Goal: Check status: Check status

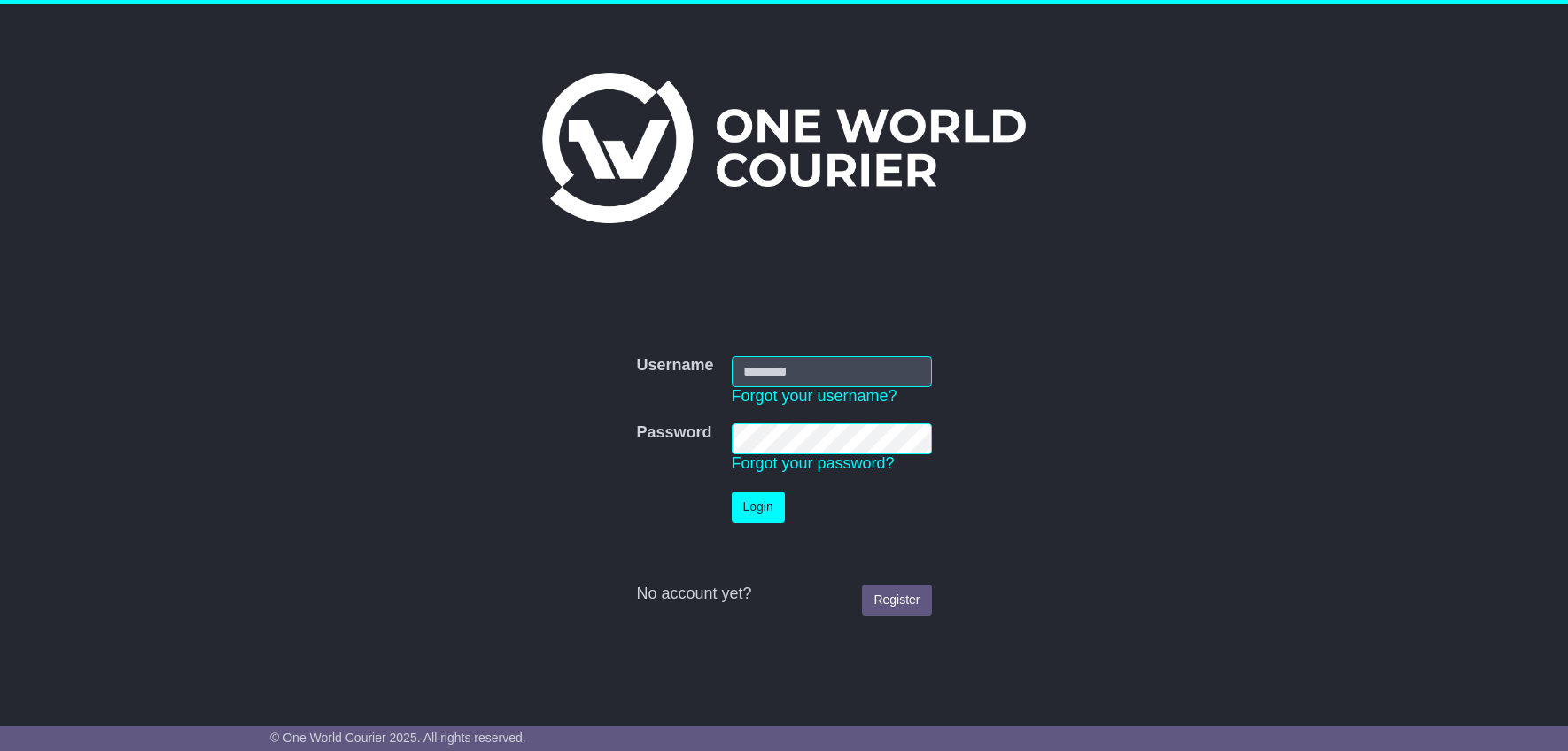
type input "**********"
drag, startPoint x: 0, startPoint y: 0, endPoint x: 780, endPoint y: 516, distance: 935.2
click at [780, 516] on button "Login" at bounding box center [762, 507] width 54 height 31
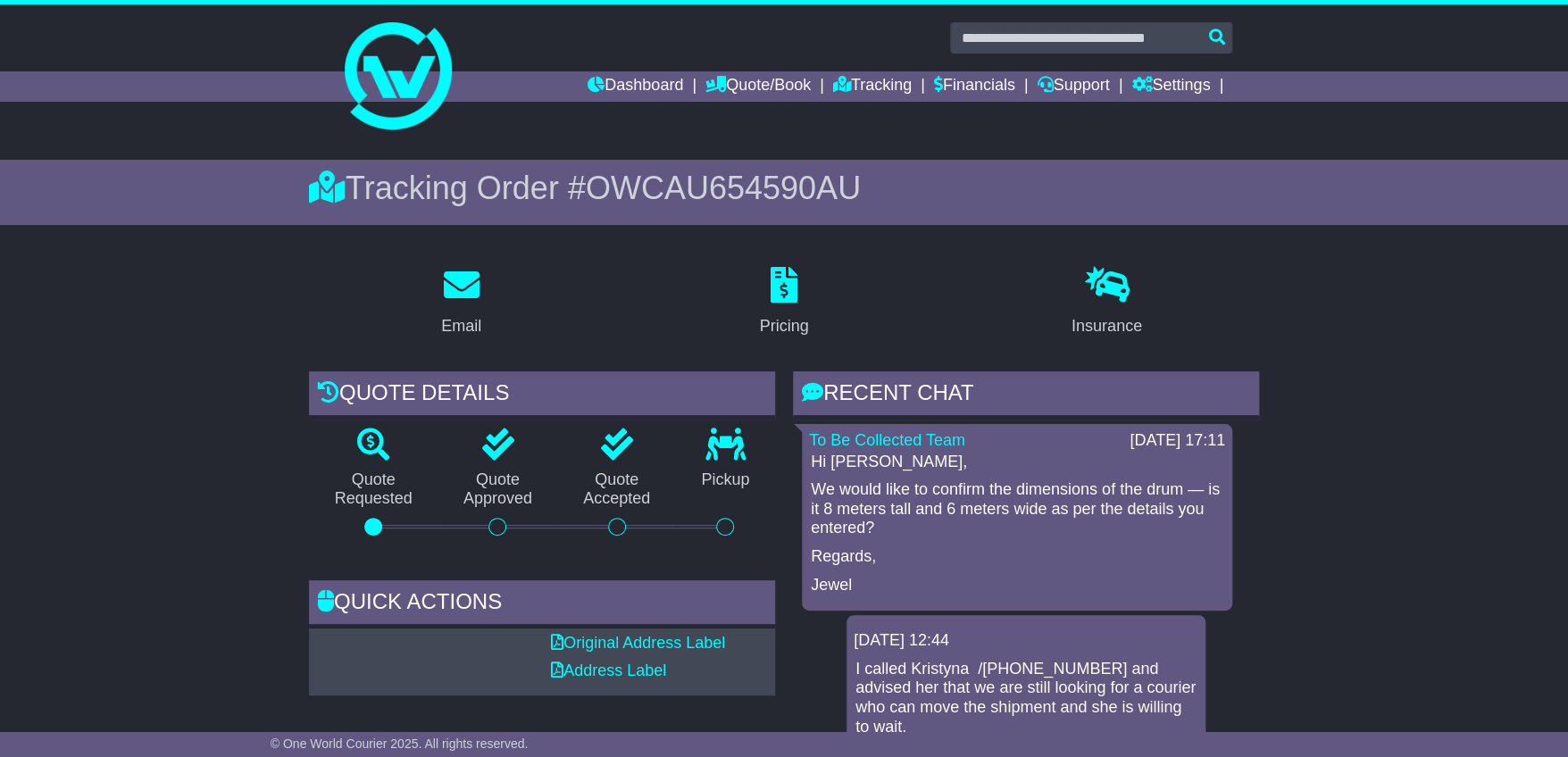
click at [995, 540] on div "Hi [PERSON_NAME], We would like to confirm the dimensions of the drum — is it 8…" at bounding box center [1017, 524] width 416 height 143
click at [946, 544] on div "Hi [PERSON_NAME], We would like to confirm the dimensions of the drum — is it 8…" at bounding box center [1017, 524] width 416 height 143
click at [945, 389] on div "RECENT CHAT" at bounding box center [1026, 395] width 466 height 48
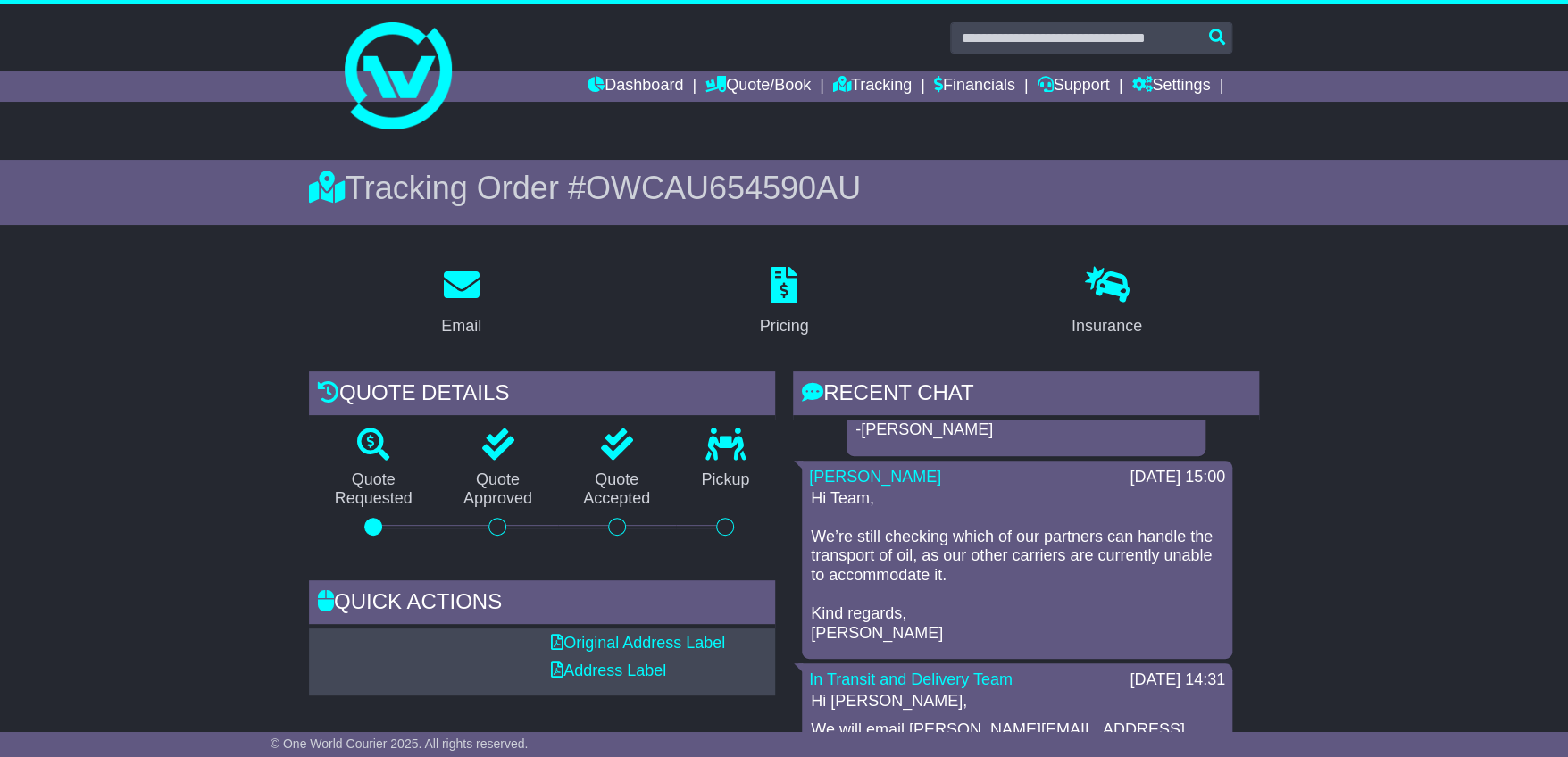
scroll to position [1659, 0]
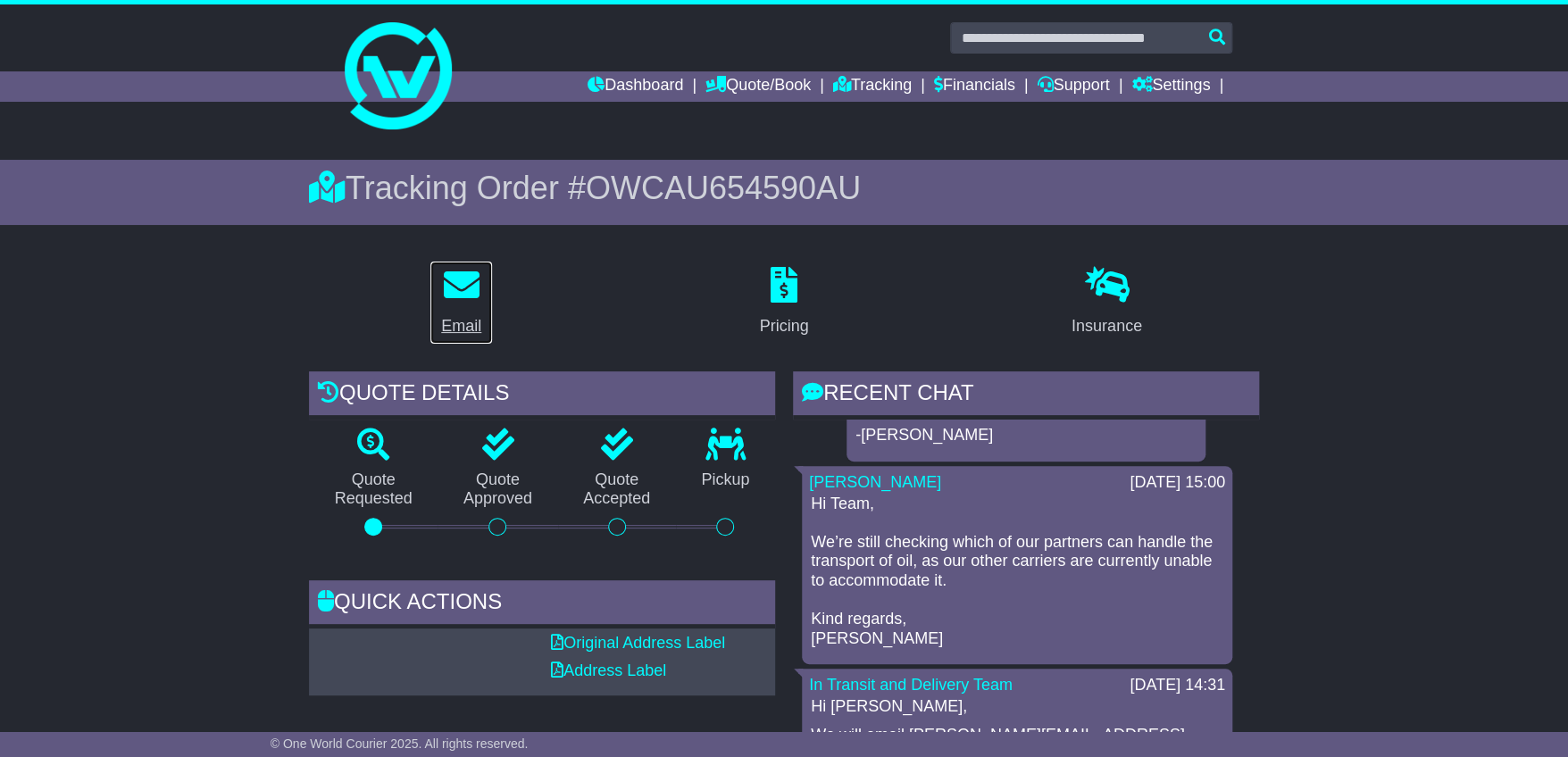
click at [474, 287] on icon at bounding box center [462, 285] width 36 height 36
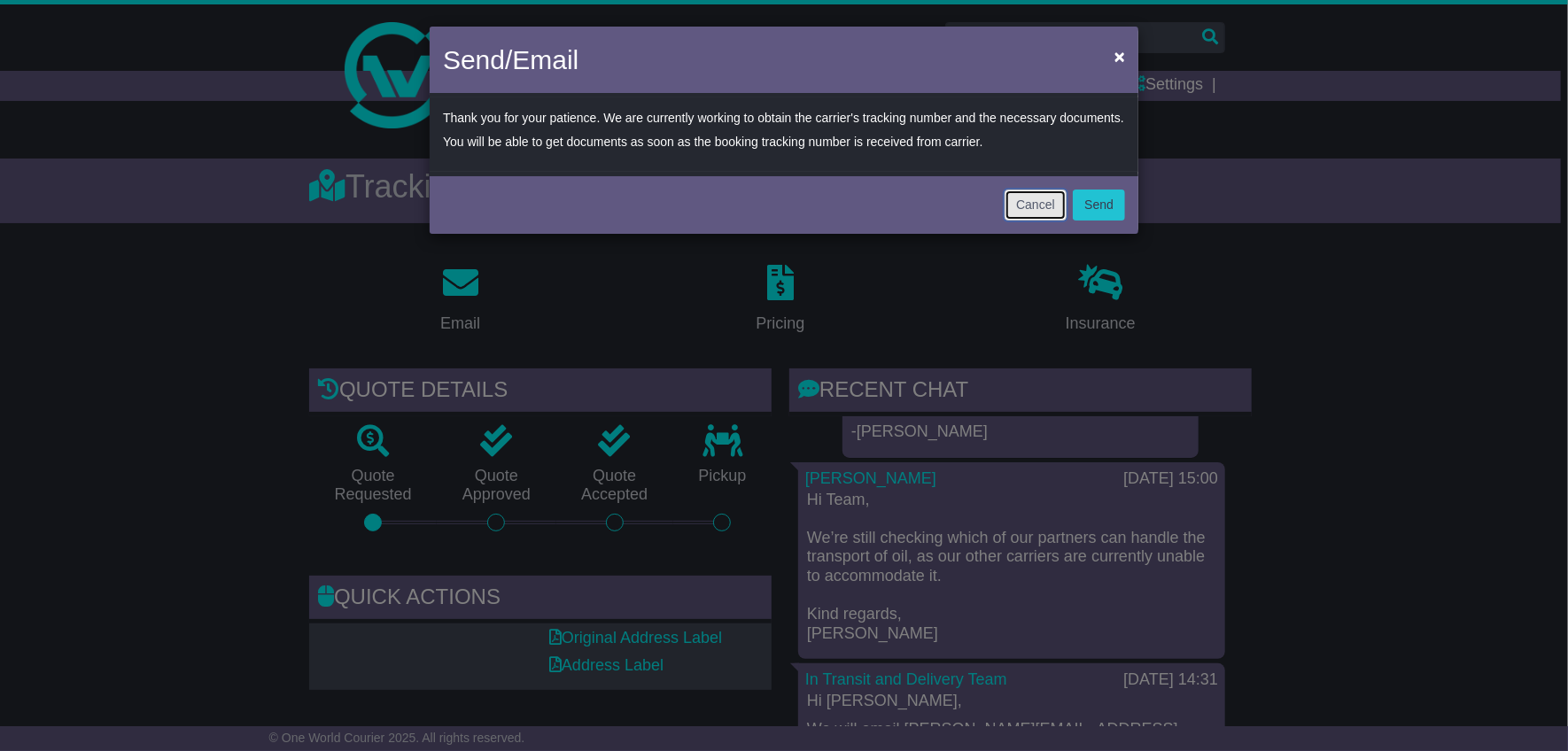
click at [1015, 207] on button "Cancel" at bounding box center [1035, 205] width 62 height 31
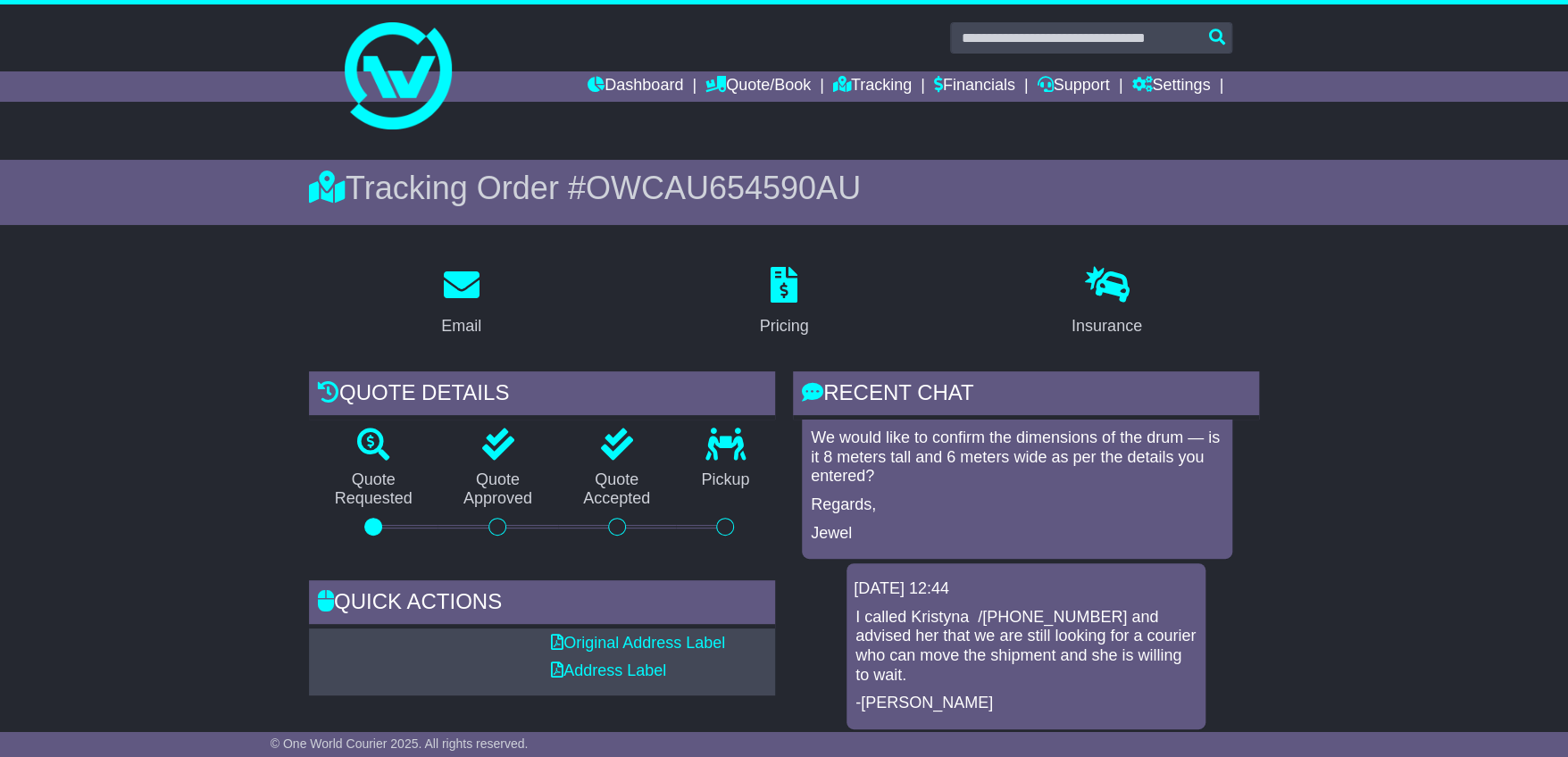
scroll to position [0, 0]
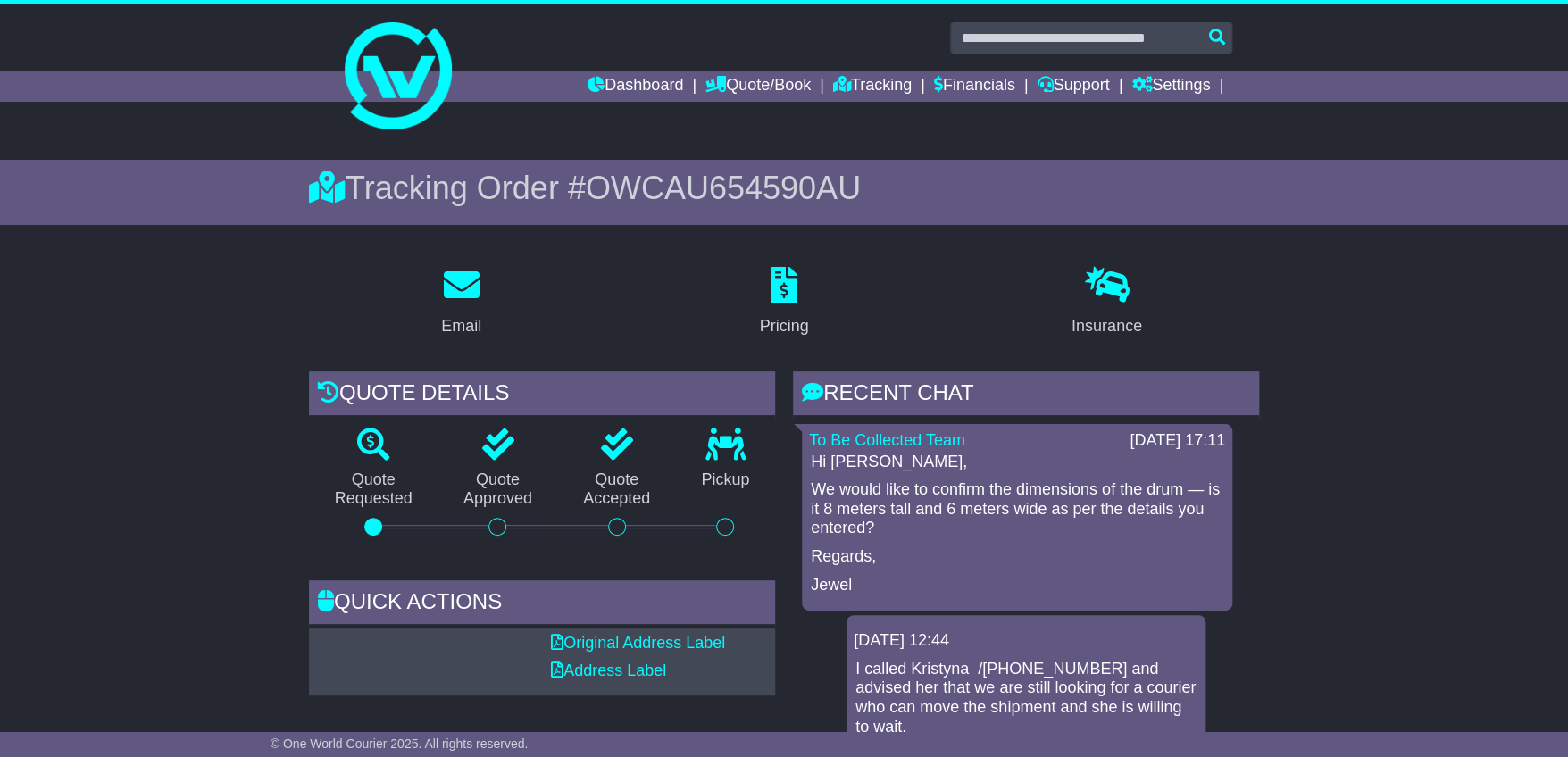
click at [932, 567] on div "Hi [PERSON_NAME], We would like to confirm the dimensions of the drum — is it 8…" at bounding box center [1017, 524] width 416 height 143
click at [931, 566] on div "Hi [PERSON_NAME], We would like to confirm the dimensions of the drum — is it 8…" at bounding box center [1017, 524] width 416 height 143
copy div "Jewel"
drag, startPoint x: 1057, startPoint y: 476, endPoint x: 947, endPoint y: 459, distance: 111.3
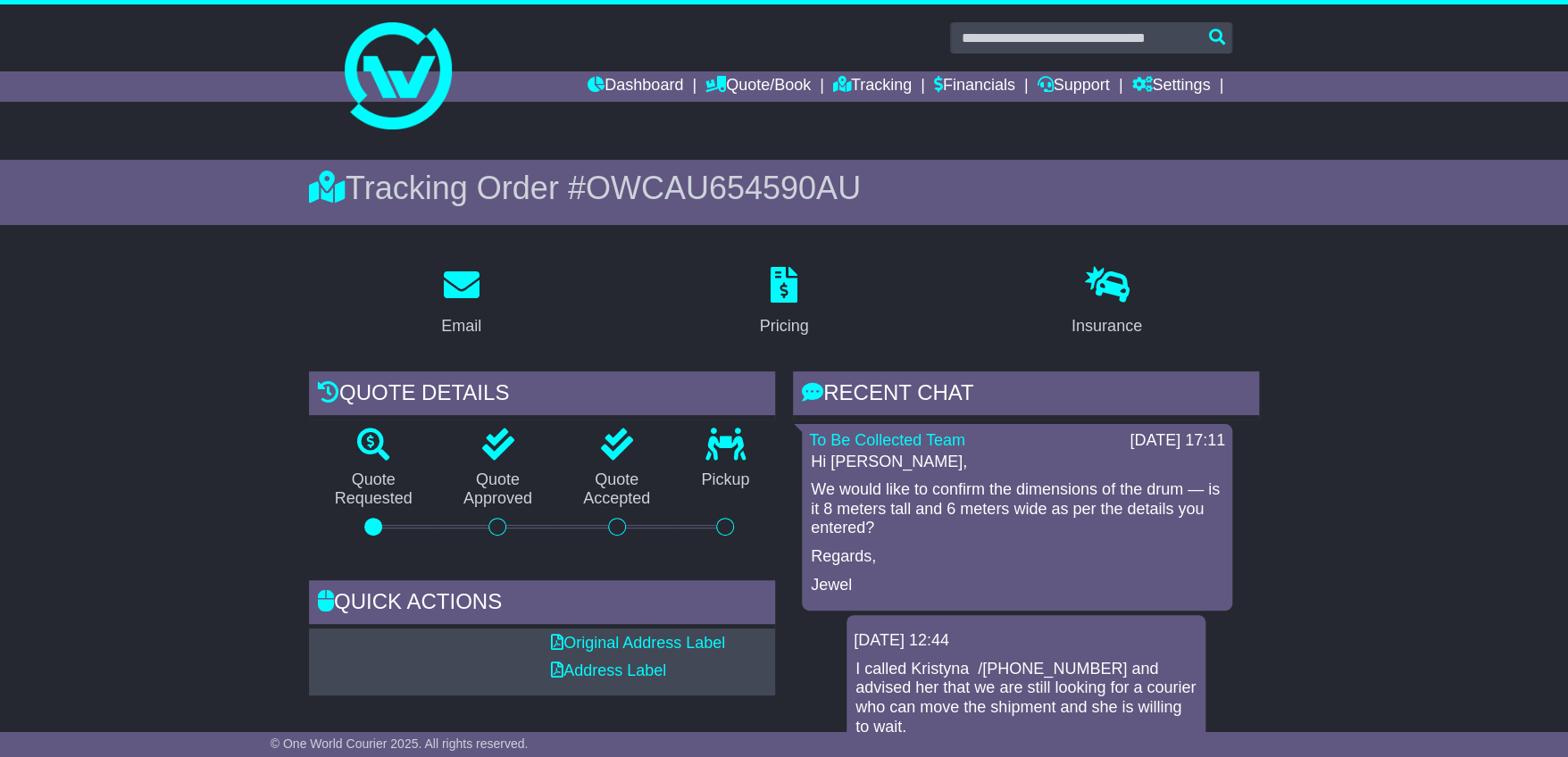
click at [956, 477] on div "Hi [PERSON_NAME], We would like to confirm the dimensions of the drum — is it 8…" at bounding box center [1017, 524] width 416 height 143
click at [914, 391] on div "RECENT CHAT" at bounding box center [1026, 395] width 466 height 48
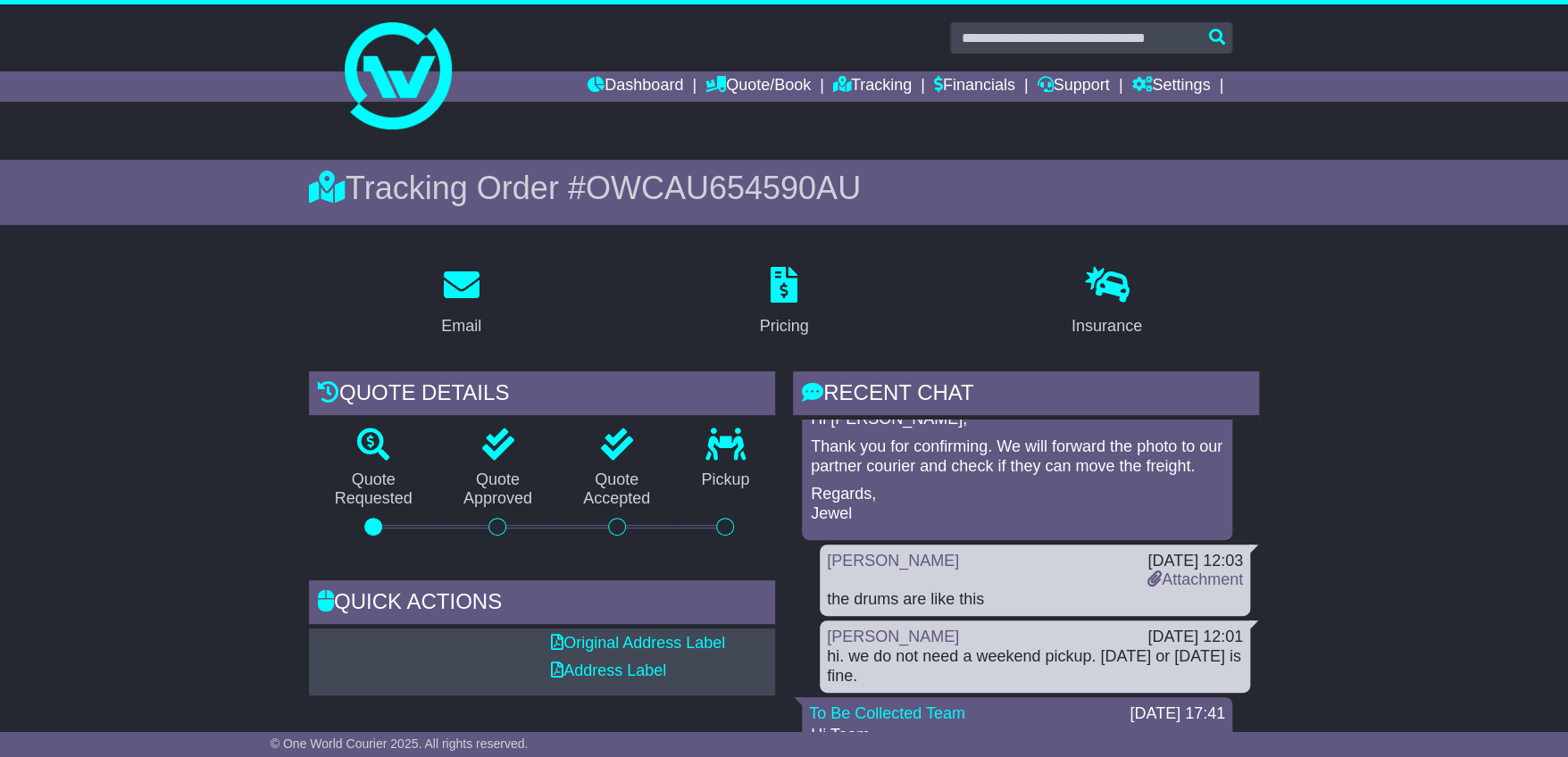
click at [1195, 476] on p "Thank you for confirming. We will forward the photo to our partner courier and …" at bounding box center [1018, 457] width 413 height 39
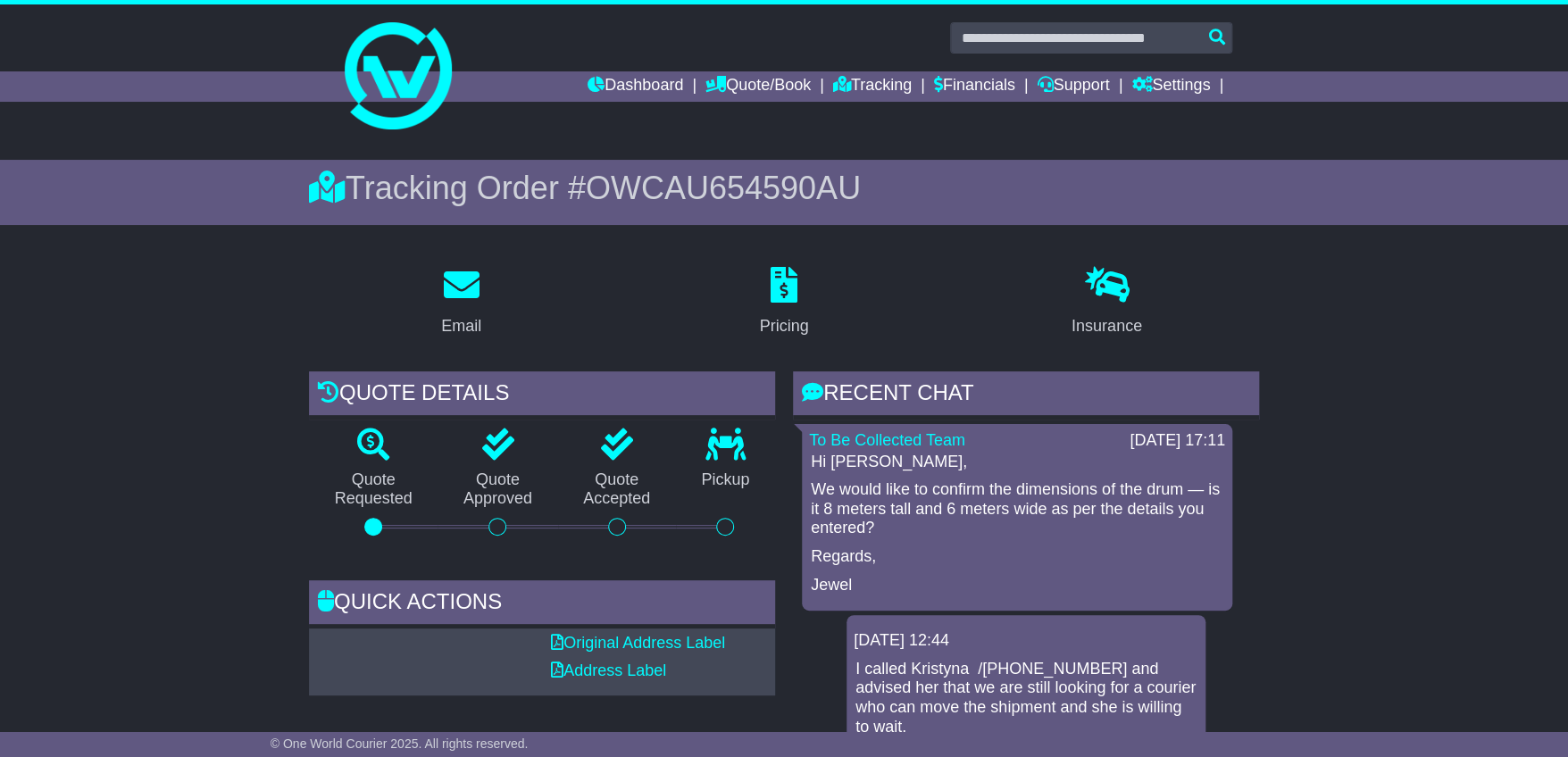
click at [1019, 535] on p "We would like to confirm the dimensions of the drum — is it 8 meters tall and 6…" at bounding box center [1018, 509] width 413 height 58
